Goal: Transaction & Acquisition: Obtain resource

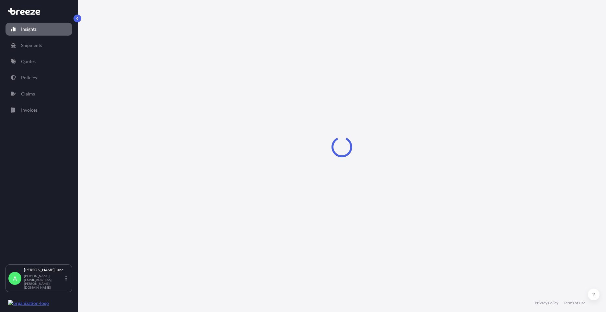
select select "2025"
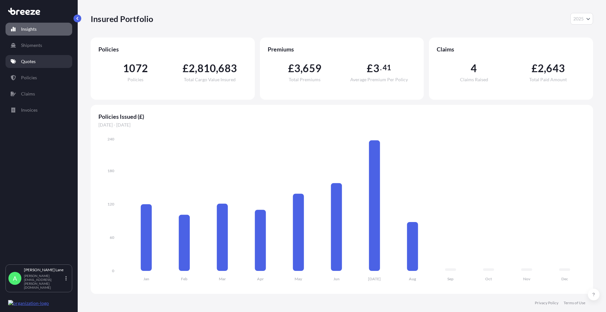
click at [21, 63] on p "Quotes" at bounding box center [28, 61] width 15 height 6
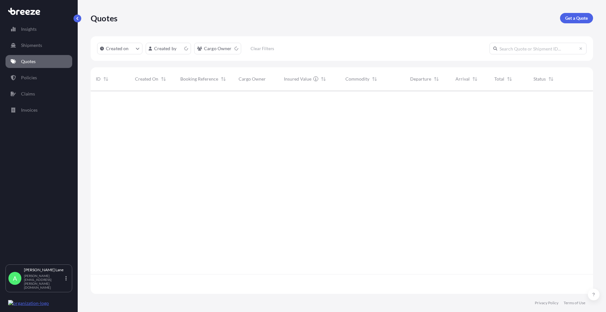
scroll to position [202, 498]
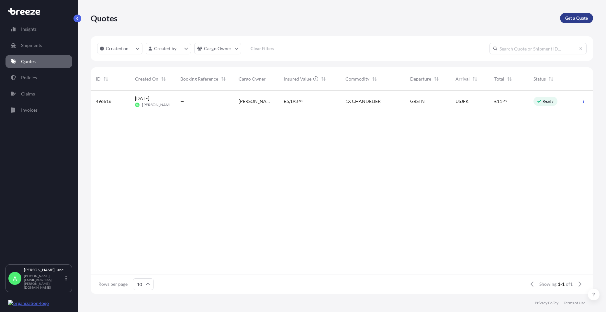
click at [571, 19] on p "Get a Quote" at bounding box center [577, 18] width 23 height 6
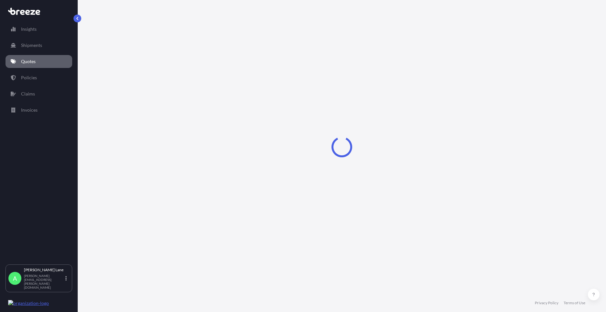
select select "Road"
select select "1"
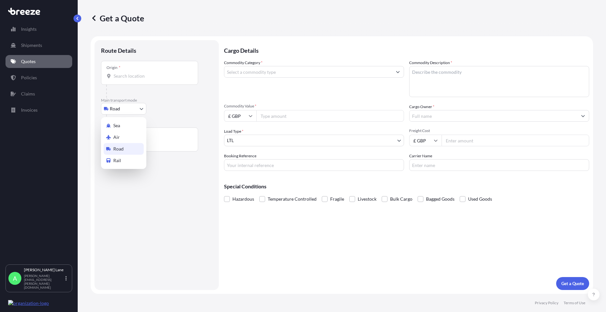
click at [135, 109] on body "Insights Shipments Quotes Policies Claims Invoices A [PERSON_NAME] [PERSON_NAME…" at bounding box center [303, 156] width 606 height 312
click at [129, 138] on div "Air" at bounding box center [124, 137] width 40 height 12
select select "Air"
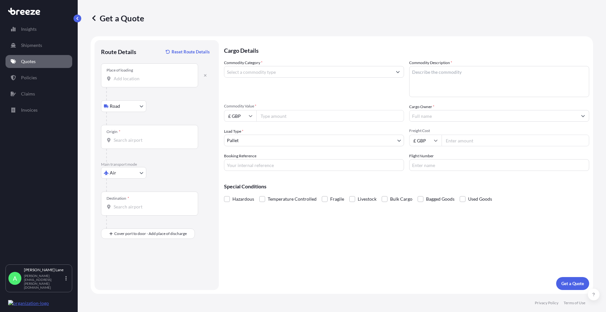
click at [168, 84] on div "Place of loading" at bounding box center [149, 75] width 97 height 24
click at [168, 82] on input "Place of loading" at bounding box center [152, 78] width 76 height 6
type input "[STREET_ADDRESS]"
click at [152, 102] on b "[STREET_ADDRESS]" at bounding box center [143, 100] width 41 height 6
click at [149, 138] on input "Origin *" at bounding box center [152, 140] width 76 height 6
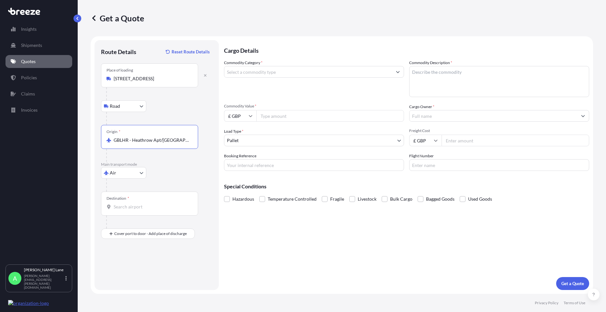
type input "GBLHR - Heathrow Apt/[GEOGRAPHIC_DATA], [GEOGRAPHIC_DATA]"
click at [150, 206] on input "Destination *" at bounding box center [152, 207] width 76 height 6
paste input "MOORSEVILLE"
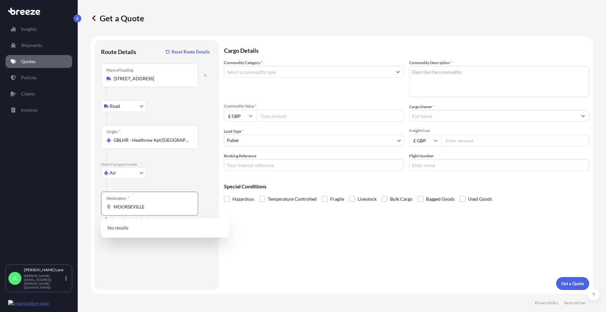
drag, startPoint x: 170, startPoint y: 205, endPoint x: 104, endPoint y: 207, distance: 66.7
click at [104, 207] on div "Destination * [GEOGRAPHIC_DATA]" at bounding box center [149, 204] width 97 height 24
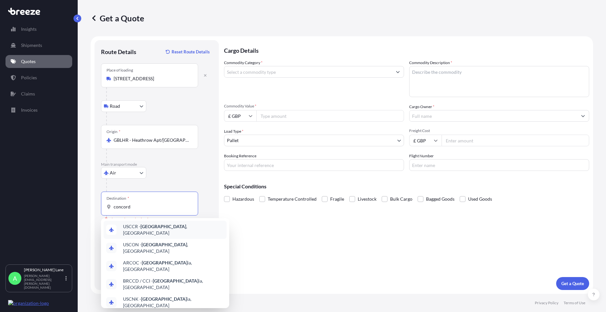
click at [139, 227] on span "USCCR - [GEOGRAPHIC_DATA] , [GEOGRAPHIC_DATA]" at bounding box center [173, 229] width 101 height 13
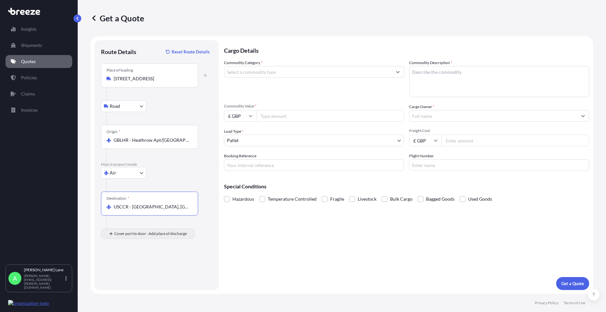
type input "USCCR - [GEOGRAPHIC_DATA], [GEOGRAPHIC_DATA]"
click at [159, 270] on input "Place of Discharge" at bounding box center [152, 268] width 76 height 6
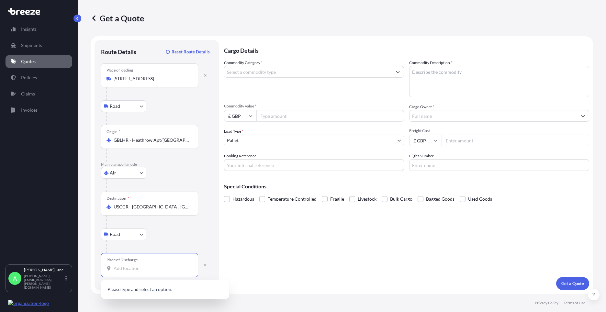
paste input "MOORSEVILLE"
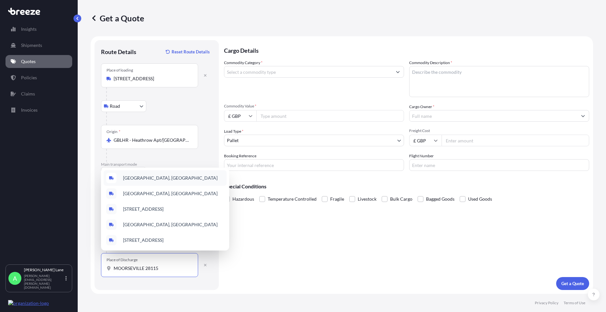
click at [169, 175] on span "[GEOGRAPHIC_DATA], [GEOGRAPHIC_DATA]" at bounding box center [170, 178] width 95 height 6
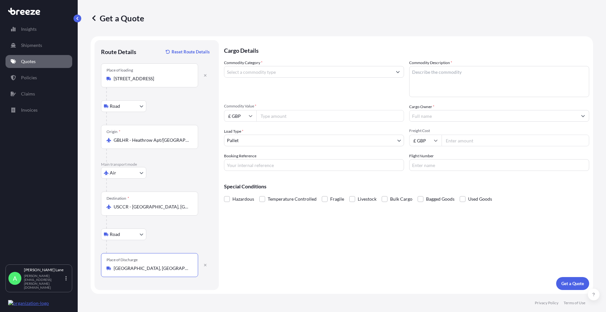
type input "[GEOGRAPHIC_DATA], [GEOGRAPHIC_DATA]"
click at [286, 74] on input "Commodity Category *" at bounding box center [308, 72] width 168 height 12
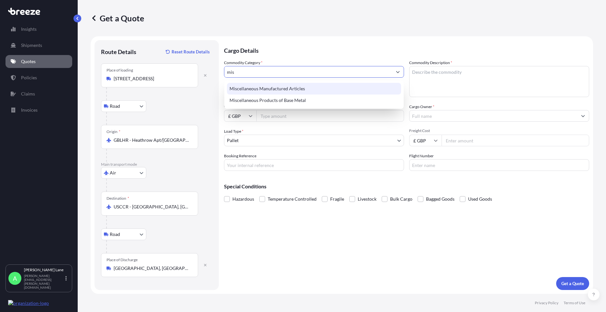
click at [283, 87] on div "Miscellaneous Manufactured Articles" at bounding box center [314, 89] width 174 height 12
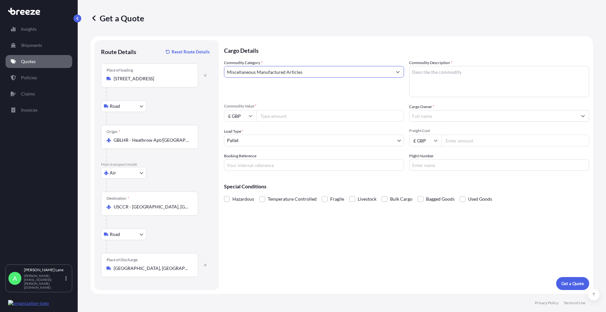
type input "Miscellaneous Manufactured Articles"
click at [283, 114] on input "Commodity Value *" at bounding box center [331, 116] width 148 height 12
type input "435"
click at [243, 115] on input "£ GBP" at bounding box center [240, 116] width 32 height 12
click at [241, 161] on div "$ USD" at bounding box center [240, 161] width 27 height 12
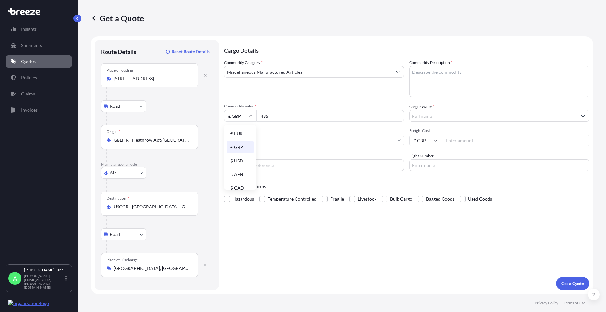
type input "$ USD"
click at [260, 141] on body "Insights Shipments Quotes Policies Claims Invoices A [PERSON_NAME] [PERSON_NAME…" at bounding box center [303, 156] width 606 height 312
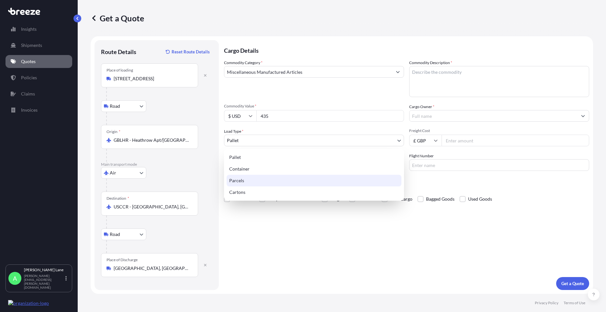
click at [252, 181] on div "Parcels" at bounding box center [314, 181] width 175 height 12
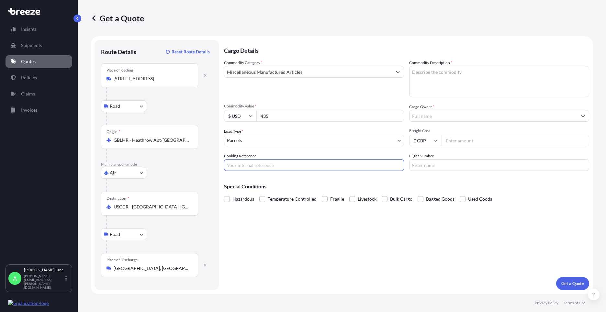
click at [266, 169] on input "Booking Reference" at bounding box center [314, 165] width 180 height 12
paste input "1888904"
type input "1888904"
click at [451, 77] on textarea "Commodity Description *" at bounding box center [499, 81] width 180 height 31
type textarea "k"
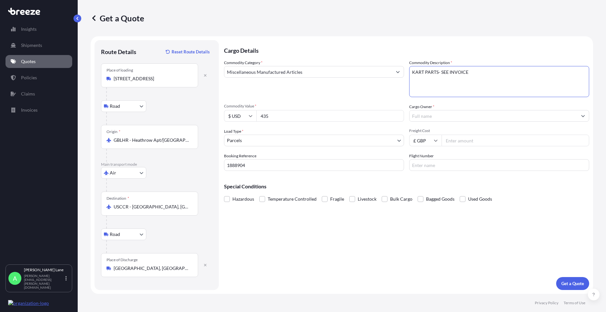
type textarea "KART PARTS- SEE INVOICE"
click at [439, 112] on input "Cargo Owner *" at bounding box center [494, 116] width 168 height 12
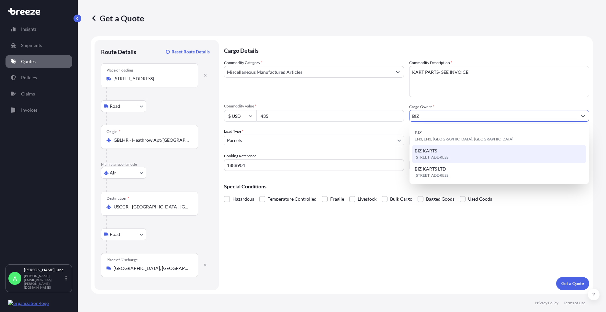
click at [445, 154] on div "[STREET_ADDRESS]" at bounding box center [499, 154] width 174 height 18
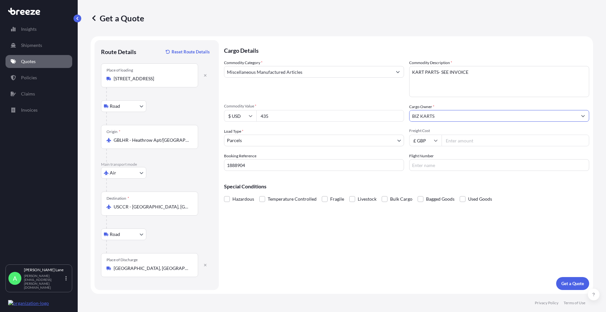
type input "BIZ KARTS"
click at [463, 145] on input "Freight Cost" at bounding box center [516, 141] width 148 height 12
type input "127.50"
drag, startPoint x: 459, startPoint y: 167, endPoint x: 451, endPoint y: 170, distance: 8.8
click at [459, 166] on input "Flight Number" at bounding box center [499, 165] width 180 height 12
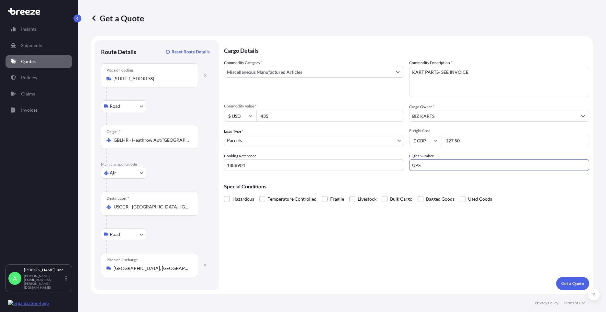
type input "UPS"
drag, startPoint x: 342, startPoint y: 269, endPoint x: 383, endPoint y: 267, distance: 40.9
click at [343, 267] on div "Cargo Details Commodity Category * Miscellaneous Manufactured Articles Commodit…" at bounding box center [406, 165] width 365 height 250
click at [566, 285] on p "Get a Quote" at bounding box center [573, 283] width 23 height 6
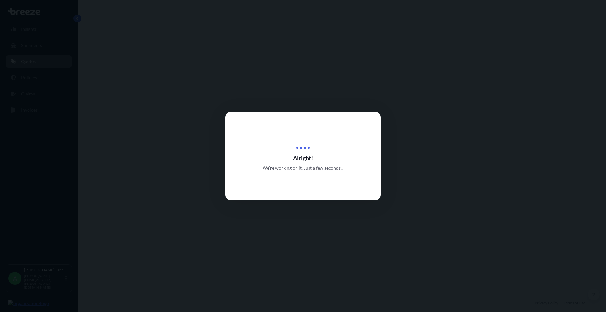
select select "Road"
select select "Air"
select select "Road"
select select "3"
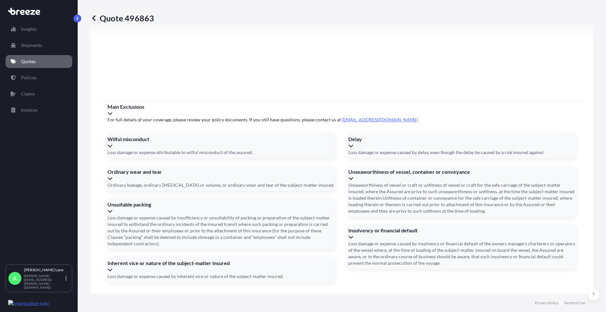
scroll to position [845, 0]
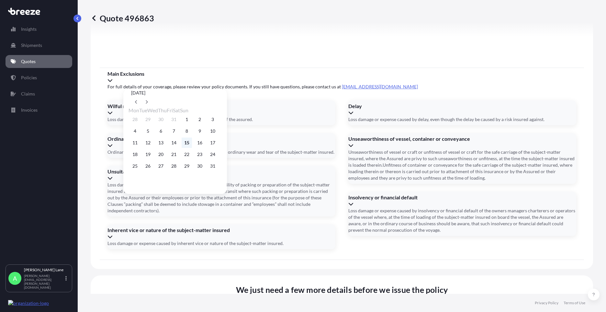
click at [192, 144] on button "15" at bounding box center [187, 143] width 10 height 10
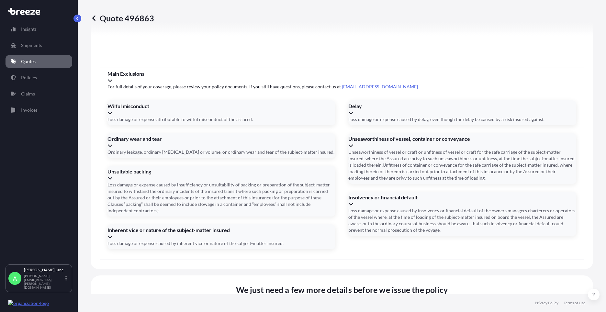
type input "[DATE]"
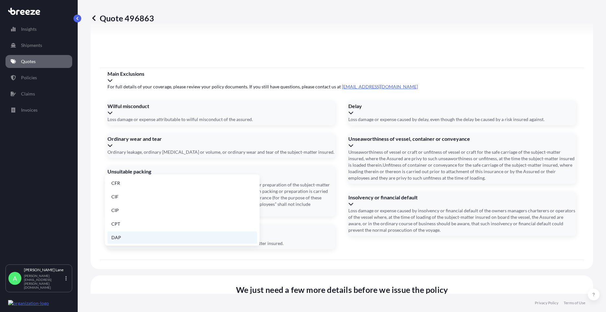
drag, startPoint x: 150, startPoint y: 235, endPoint x: 225, endPoint y: 230, distance: 75.3
click at [150, 235] on li "DAP" at bounding box center [183, 238] width 150 height 12
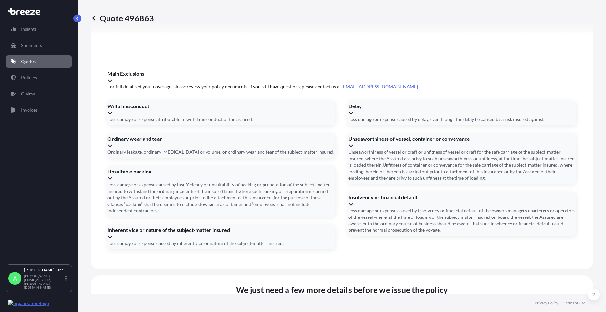
paste input "1ZW074F30404557180"
type input "1ZW074F30404557180"
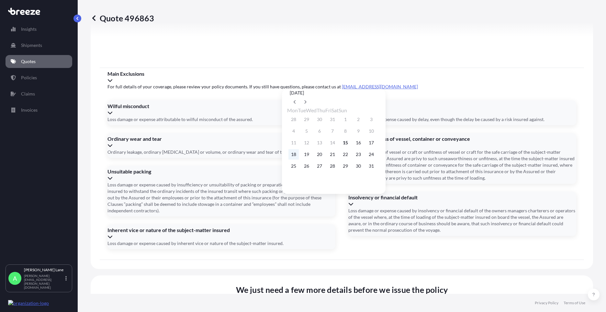
click at [296, 156] on button "18" at bounding box center [294, 154] width 10 height 10
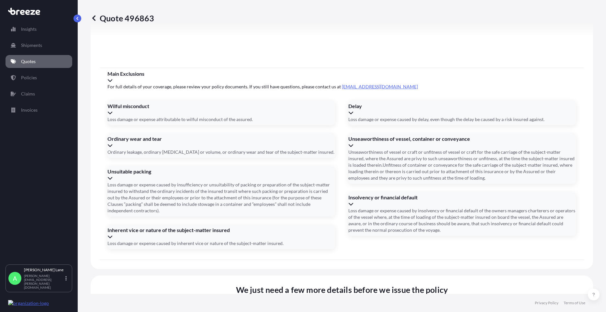
type input "[DATE]"
